Goal: Information Seeking & Learning: Learn about a topic

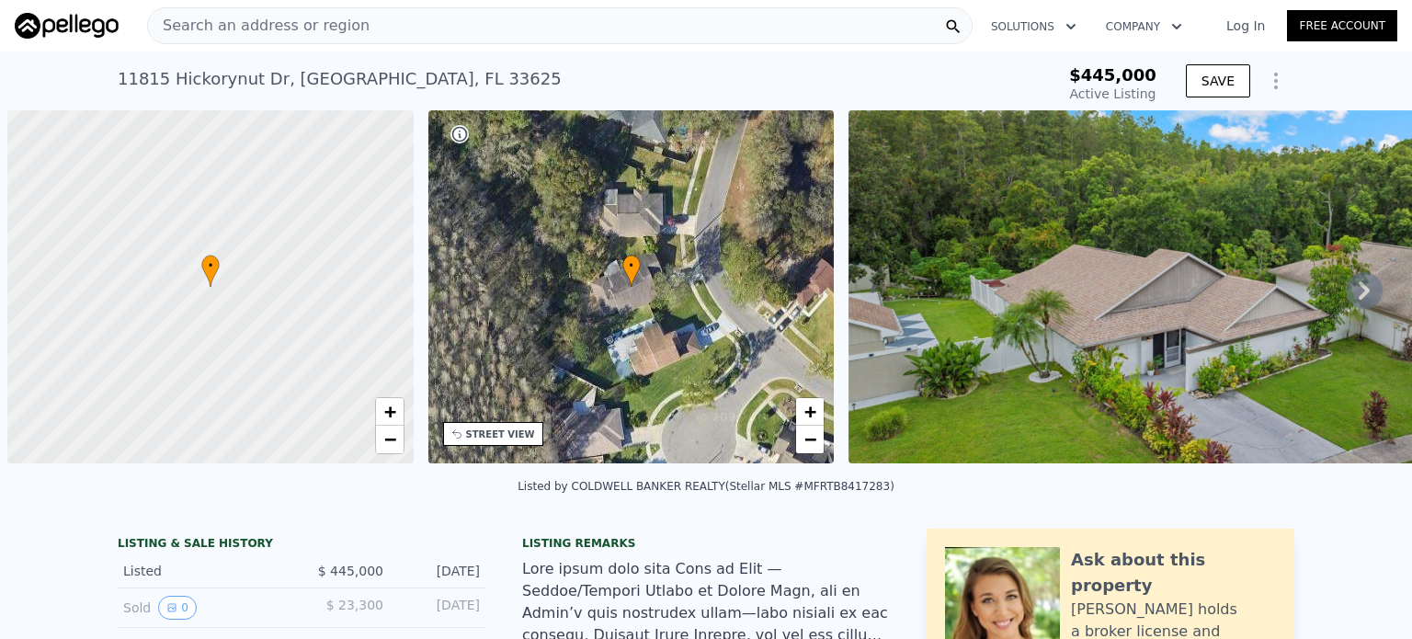
scroll to position [0, 7]
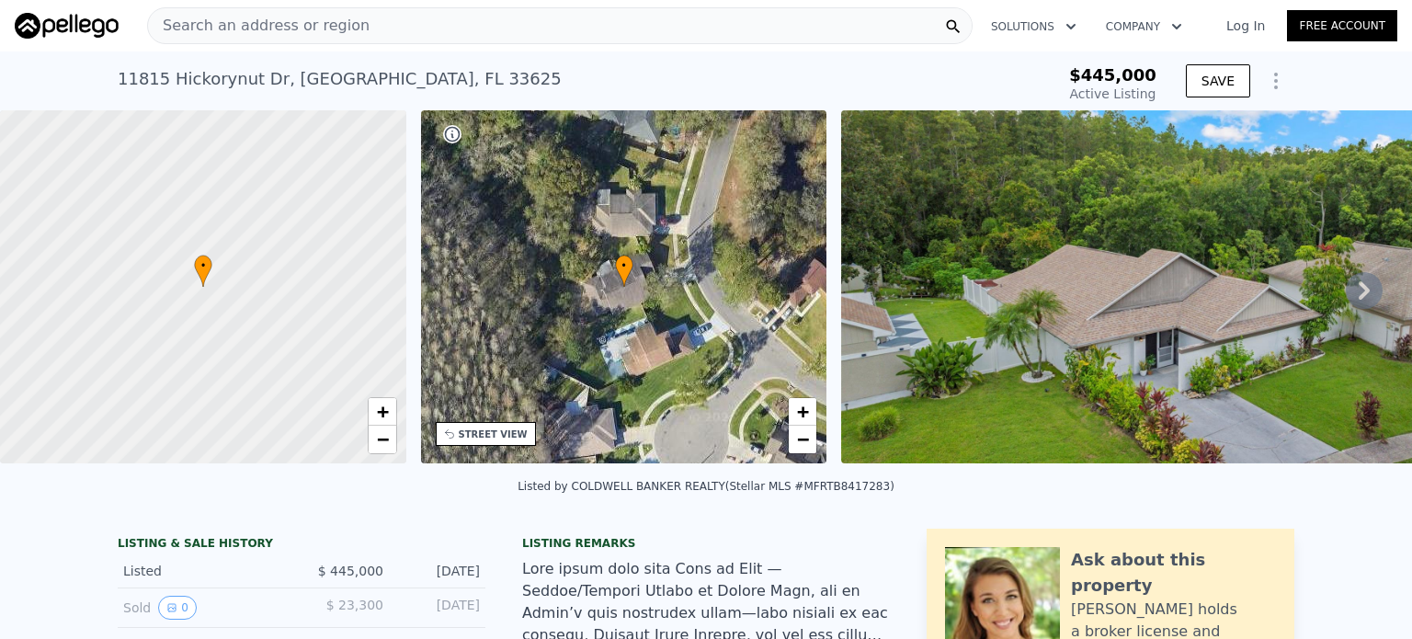
click at [297, 25] on span "Search an address or region" at bounding box center [259, 26] width 222 height 22
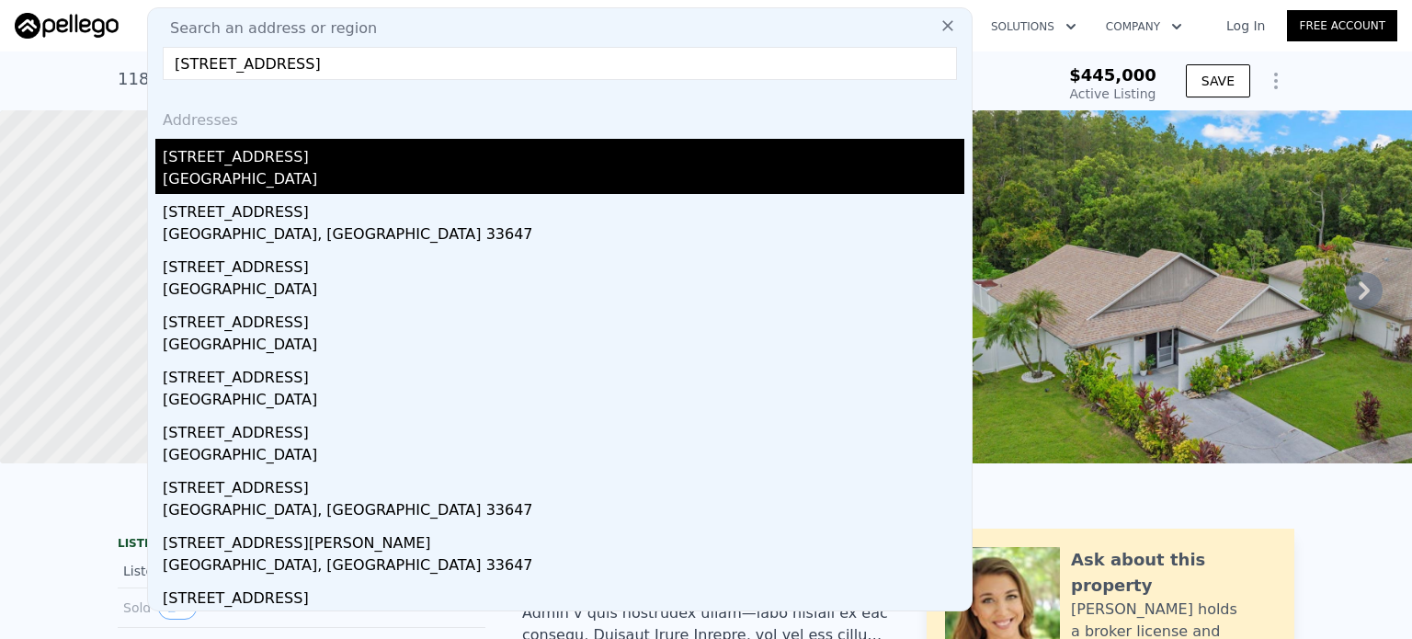
type input "[STREET_ADDRESS]"
click at [244, 165] on div "[STREET_ADDRESS]" at bounding box center [564, 153] width 802 height 29
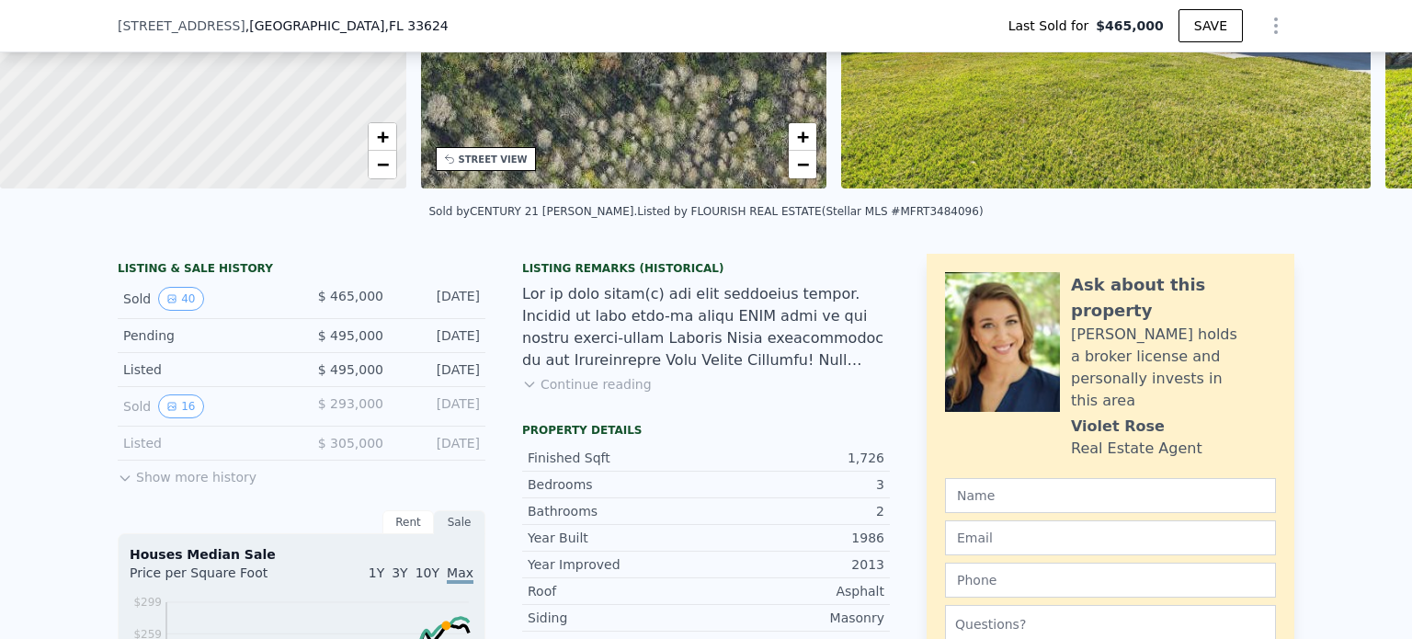
scroll to position [176, 0]
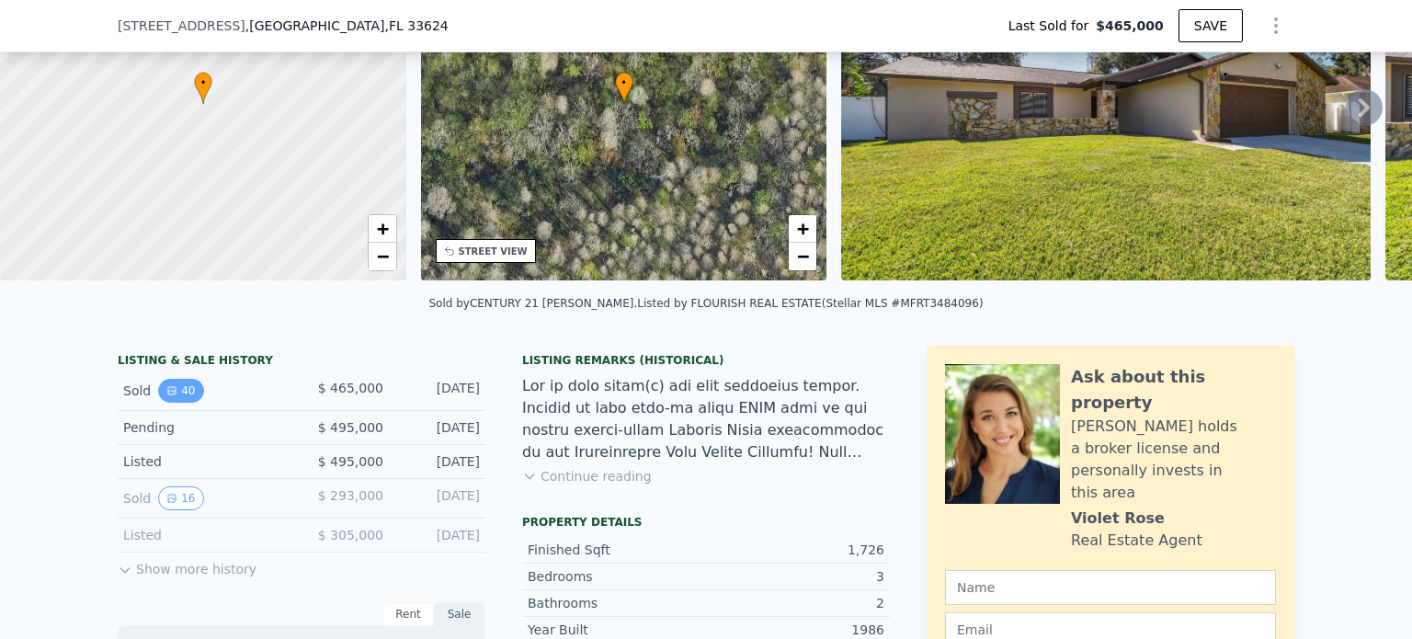
click at [188, 400] on button "40" at bounding box center [180, 391] width 45 height 24
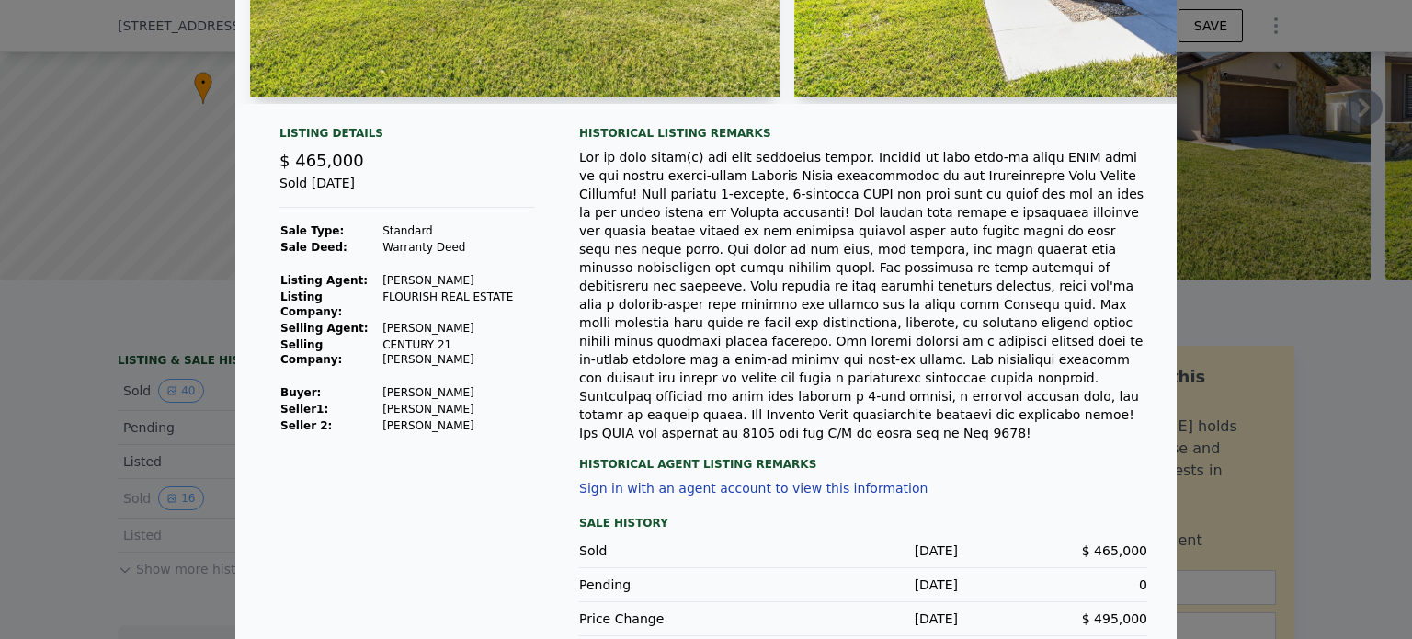
scroll to position [0, 0]
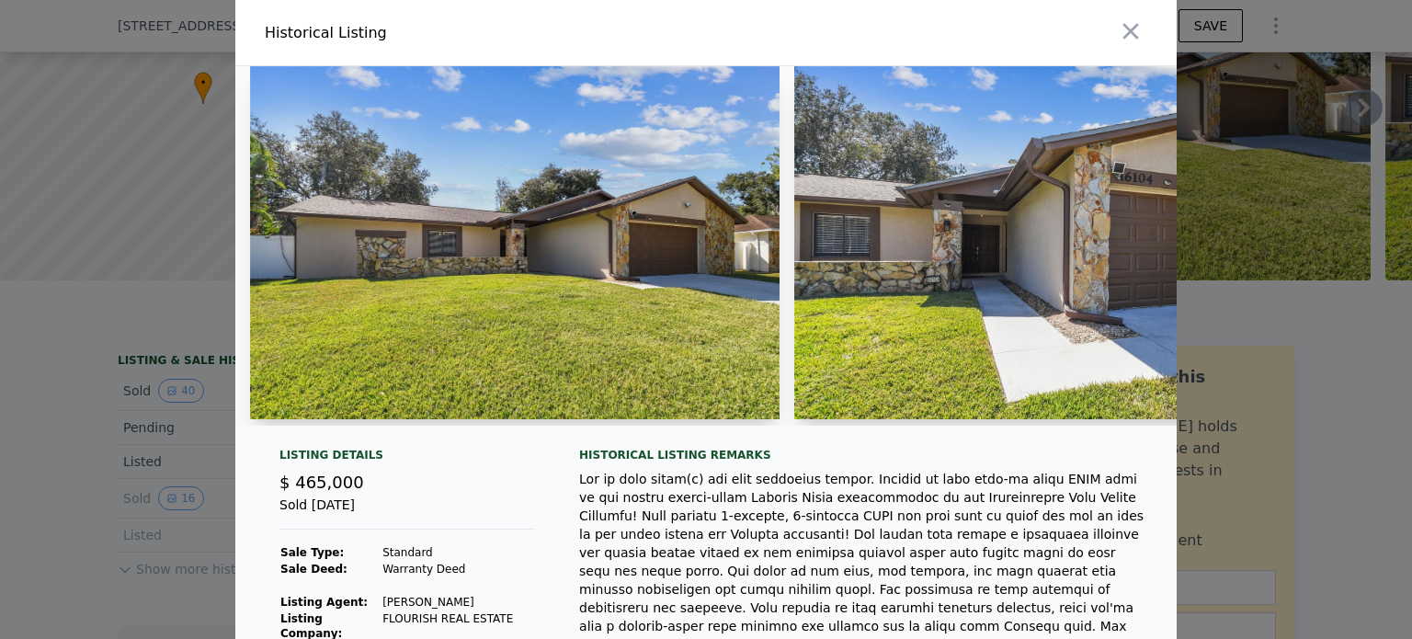
click at [149, 272] on div at bounding box center [706, 319] width 1412 height 639
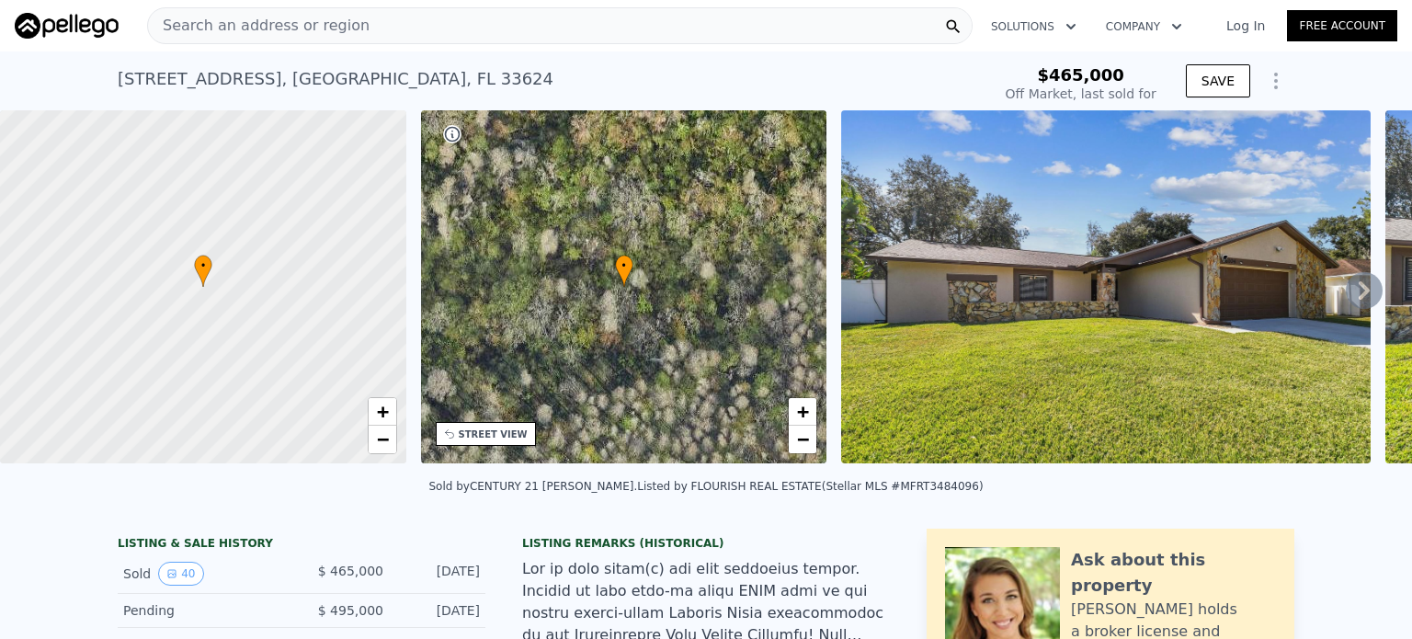
type input "$ 500,000"
type input "-$ 24,086"
